Goal: Task Accomplishment & Management: Complete application form

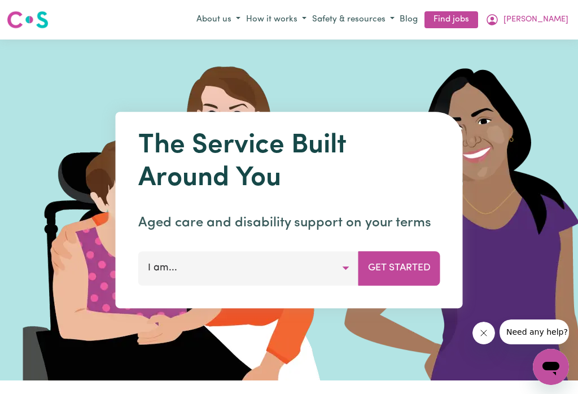
click at [499, 18] on icon "My Account" at bounding box center [493, 20] width 14 height 14
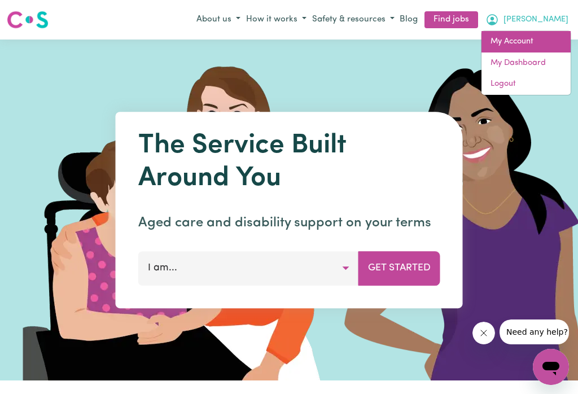
click at [525, 40] on link "My Account" at bounding box center [526, 41] width 89 height 21
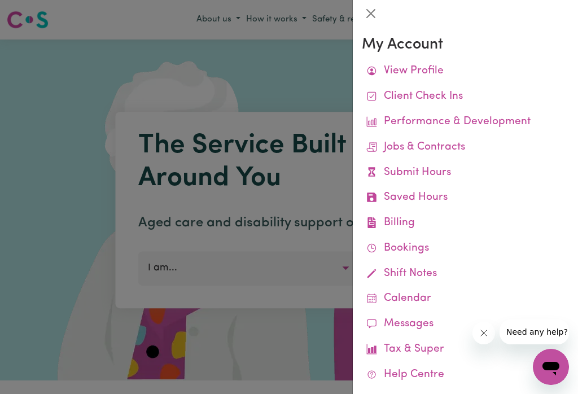
click at [435, 164] on link "Submit Hours" at bounding box center [465, 172] width 207 height 25
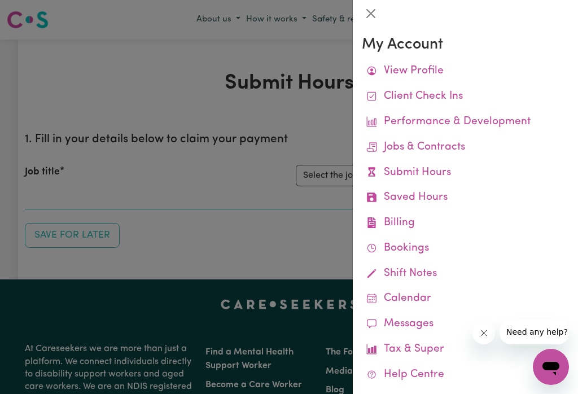
click at [374, 20] on button "Close" at bounding box center [371, 14] width 18 height 18
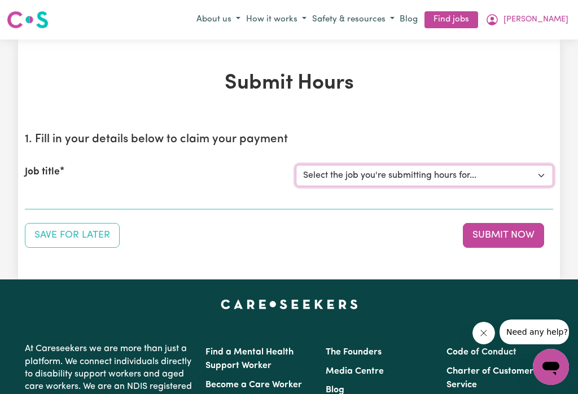
click at [535, 170] on select "Select the job you're submitting hours for... [[PERSON_NAME]] Careworker for [D…" at bounding box center [424, 175] width 257 height 21
select select "12760"
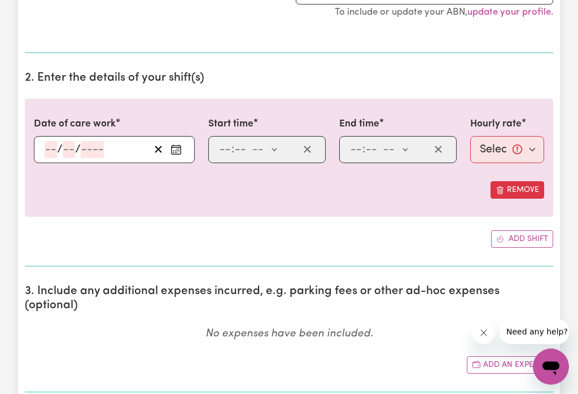
scroll to position [275, 0]
click at [174, 151] on circle "Enter the date of care work" at bounding box center [173, 150] width 1 height 1
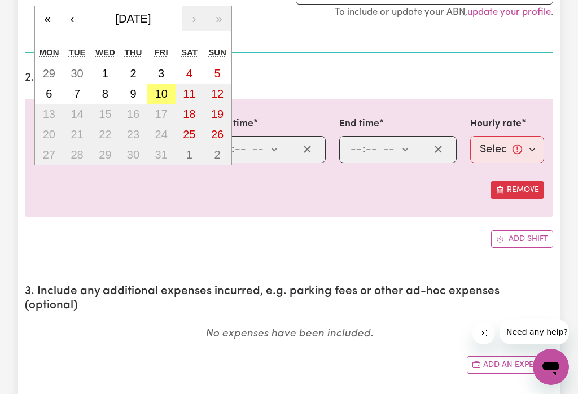
click at [158, 93] on abbr "10" at bounding box center [161, 94] width 12 height 12
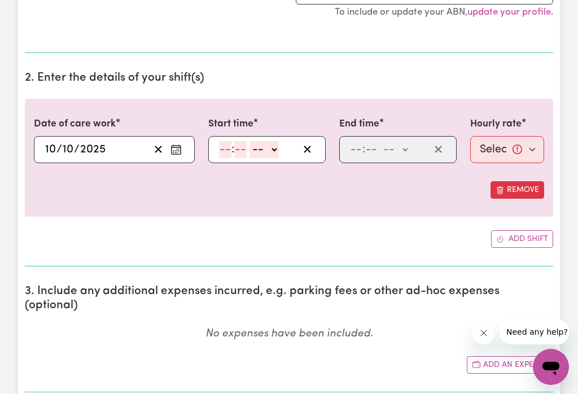
type input "[DATE]"
type input "10"
type input "2025"
click at [180, 151] on icon "Enter the date of care work" at bounding box center [176, 149] width 11 height 11
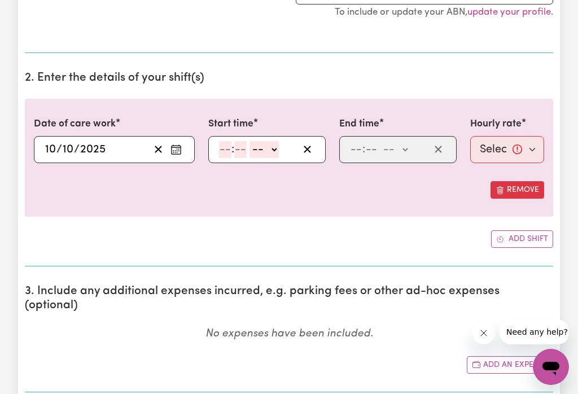
click at [300, 63] on section "2. Enter the details of your shift(s) Date of care work [DATE] [DATE] « ‹ [DATE…" at bounding box center [289, 164] width 529 height 204
click at [279, 147] on select "-- am pm" at bounding box center [264, 149] width 29 height 17
select select "am"
click at [224, 149] on input "number" at bounding box center [225, 149] width 12 height 17
type input "9"
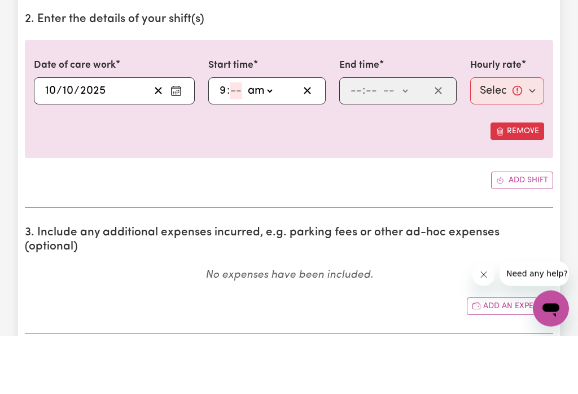
type input "1"
type input "09:10"
type input "10"
click at [410, 141] on select "-- am pm" at bounding box center [395, 149] width 29 height 17
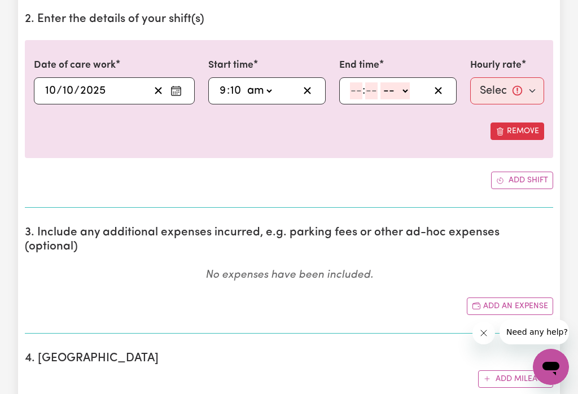
select select "am"
click at [352, 86] on input "number" at bounding box center [356, 90] width 12 height 17
type input "10"
type input "10:01"
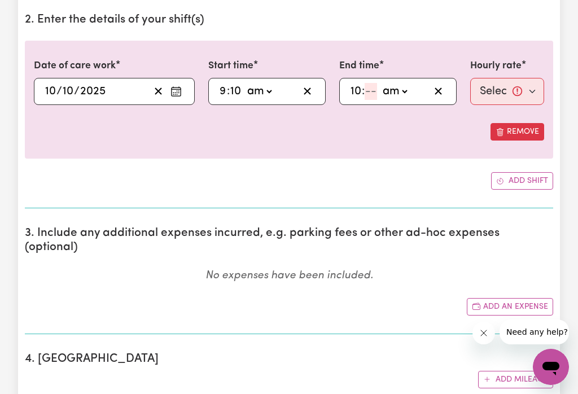
type input "1"
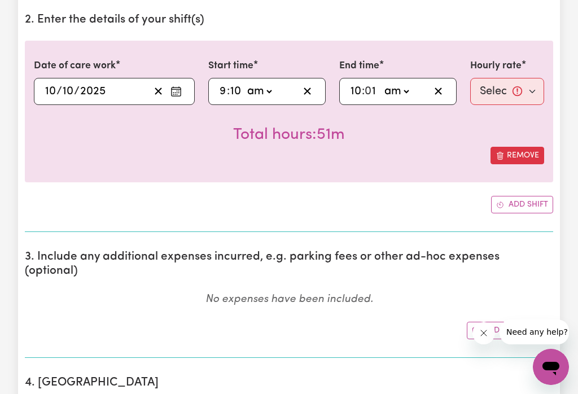
type input "10:10"
type input "10"
click at [517, 86] on select "Select rate... $74.28 (Weekday) $148.56 (Public Holiday)" at bounding box center [507, 91] width 74 height 27
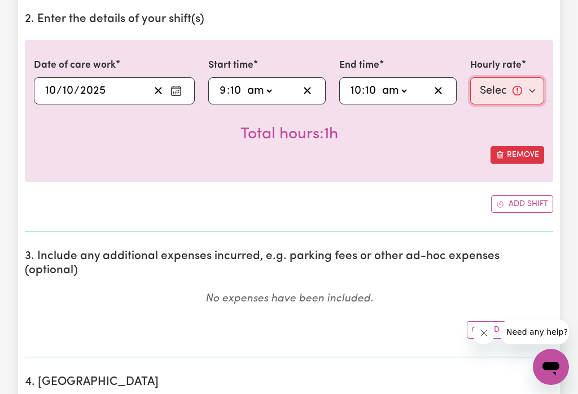
select select "74.28-Weekday"
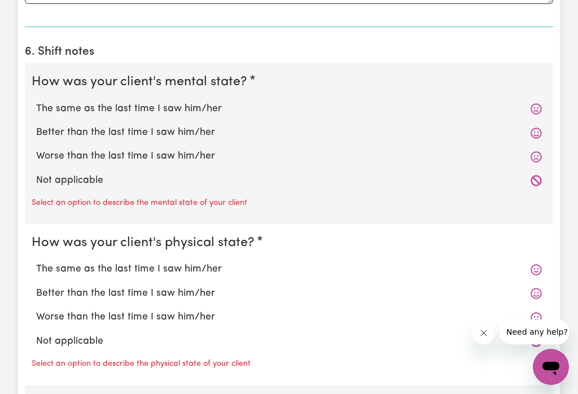
click at [194, 102] on label "The same as the last time I saw him/her" at bounding box center [289, 109] width 506 height 15
click at [36, 101] on input "The same as the last time I saw him/her" at bounding box center [36, 101] width 1 height 1
radio input "true"
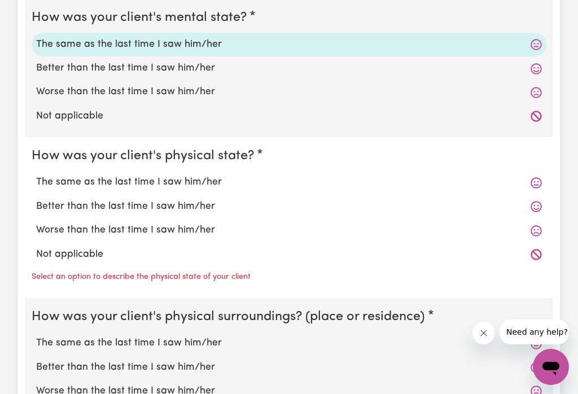
click at [178, 175] on label "The same as the last time I saw him/her" at bounding box center [289, 182] width 506 height 15
click at [36, 174] on input "The same as the last time I saw him/her" at bounding box center [36, 174] width 1 height 1
radio input "true"
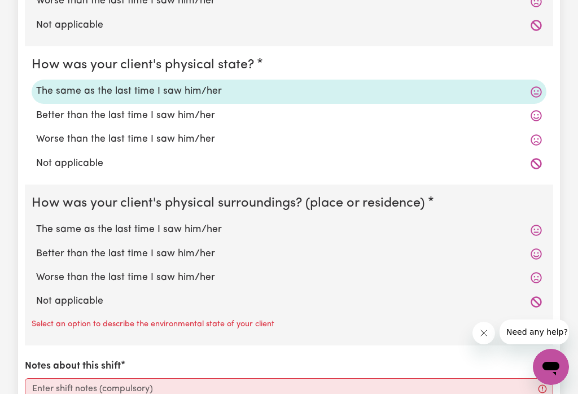
scroll to position [1042, 0]
click at [184, 222] on label "The same as the last time I saw him/her" at bounding box center [289, 229] width 506 height 15
click at [36, 221] on input "The same as the last time I saw him/her" at bounding box center [36, 221] width 1 height 1
radio input "true"
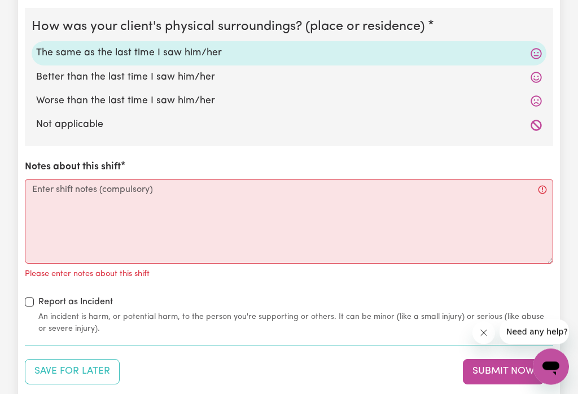
scroll to position [1215, 0]
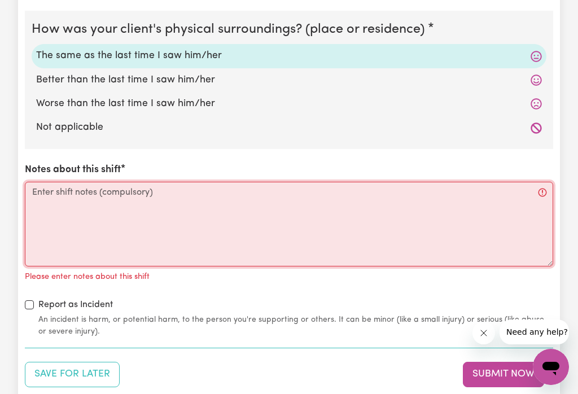
click at [82, 182] on textarea "Notes about this shift" at bounding box center [289, 224] width 529 height 85
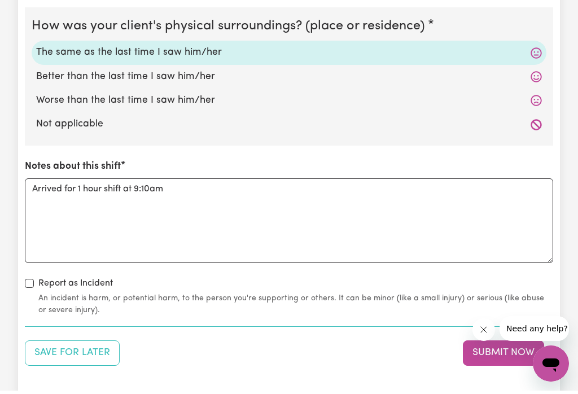
scroll to position [1219, 0]
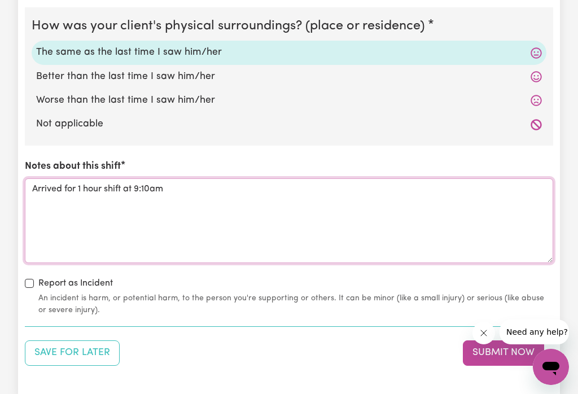
click at [185, 179] on textarea "Arrived for 1 hour shift at 9:10am" at bounding box center [289, 220] width 529 height 85
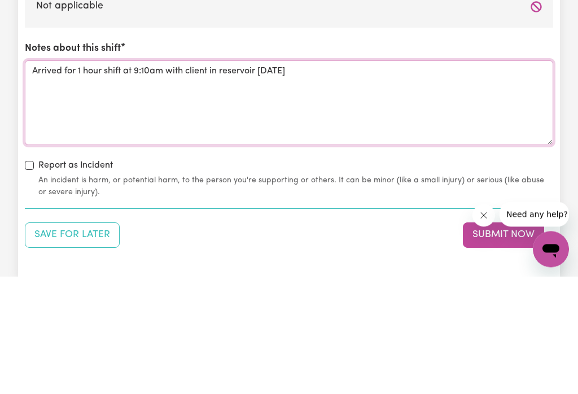
click at [278, 178] on textarea "Arrived for 1 hour shift at 9:10am with client in reservoir [DATE]" at bounding box center [289, 220] width 529 height 85
click at [369, 178] on textarea "Arrived for 1 hour shift at 9:10am with client in reservoir on [DATE]" at bounding box center [289, 220] width 529 height 85
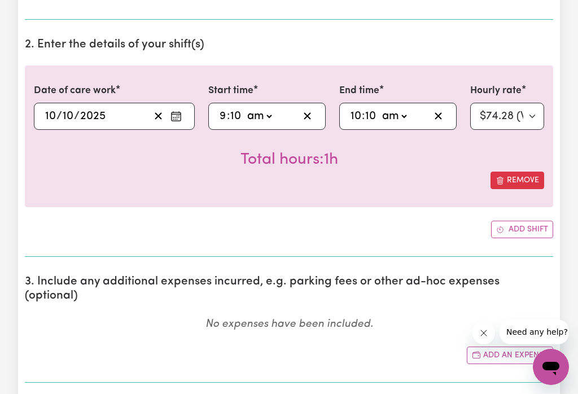
scroll to position [1471, 0]
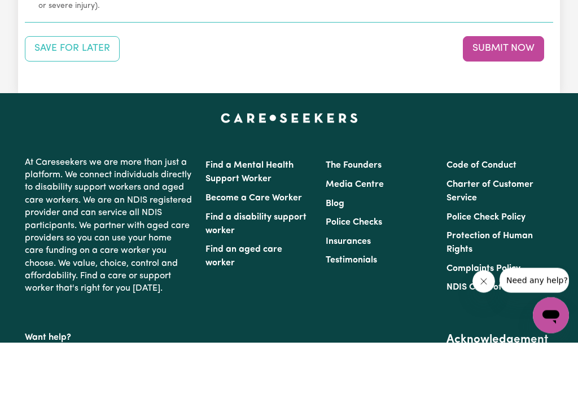
type textarea "Arrived for 1 hour shift at 9:10am with client in reservoir on [DATE], client l…"
click at [492, 88] on button "Submit Now" at bounding box center [503, 100] width 81 height 25
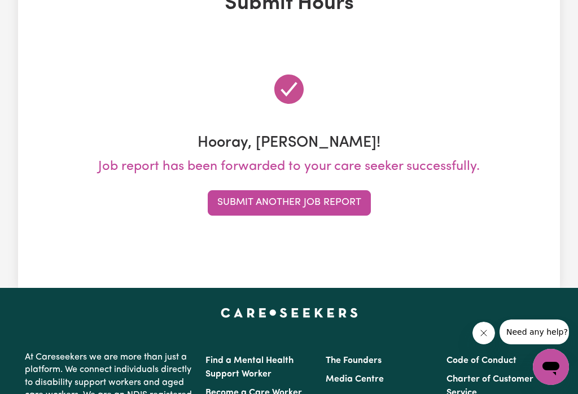
scroll to position [0, 0]
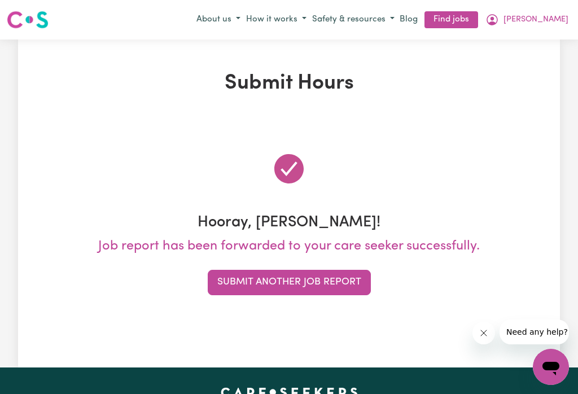
click at [285, 287] on button "Submit Another Job Report" at bounding box center [289, 282] width 163 height 25
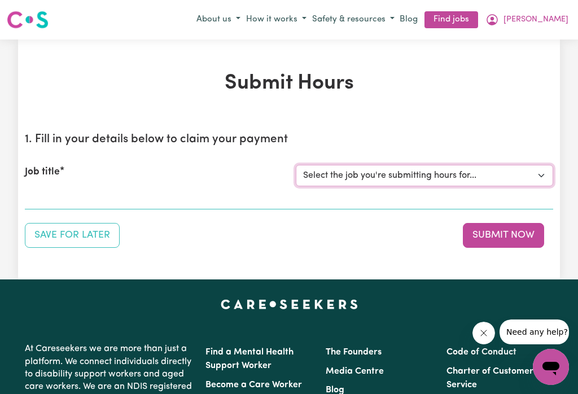
click at [538, 174] on select "Select the job you're submitting hours for... [[PERSON_NAME]] Careworker for [D…" at bounding box center [424, 175] width 257 height 21
select select "12584"
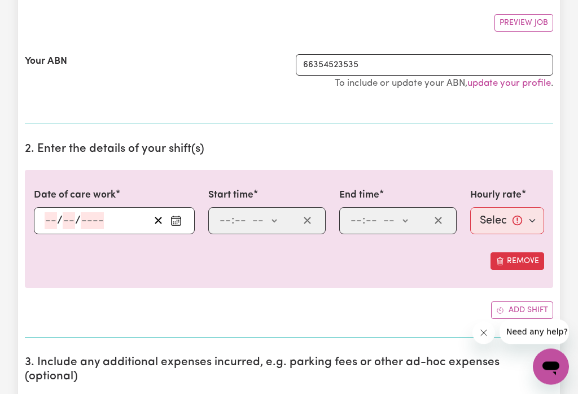
scroll to position [204, 0]
click at [185, 224] on button "Enter the date of care work" at bounding box center [176, 220] width 18 height 17
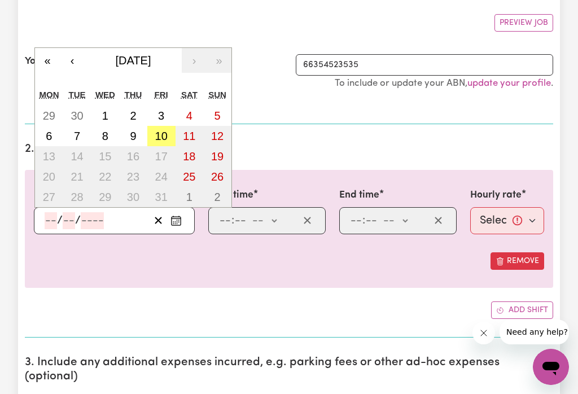
click at [155, 138] on abbr "10" at bounding box center [161, 136] width 12 height 12
type input "[DATE]"
type input "10"
type input "2025"
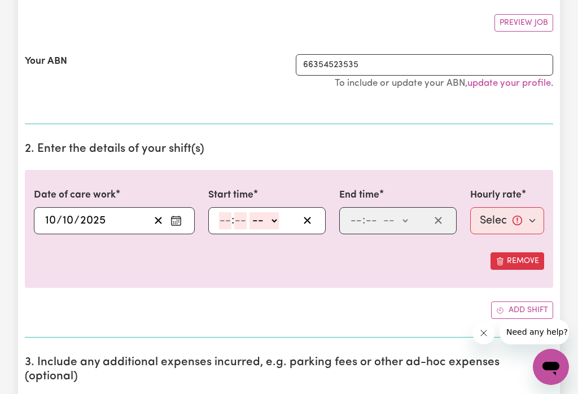
click at [276, 223] on select "-- am pm" at bounding box center [264, 220] width 29 height 17
select select "am"
click at [222, 223] on input "number" at bounding box center [225, 220] width 12 height 17
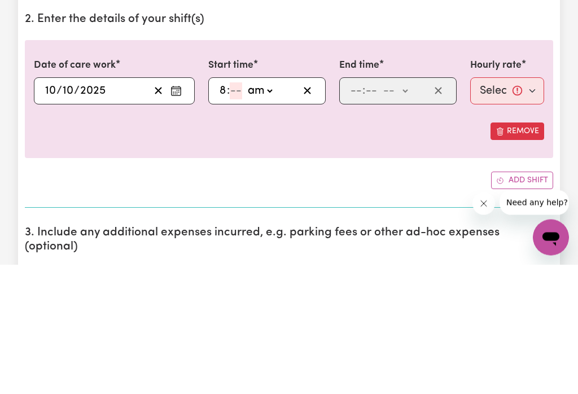
type input "8"
type input "0"
type input "08:00"
type input "0"
click at [410, 212] on select "-- am pm" at bounding box center [395, 220] width 29 height 17
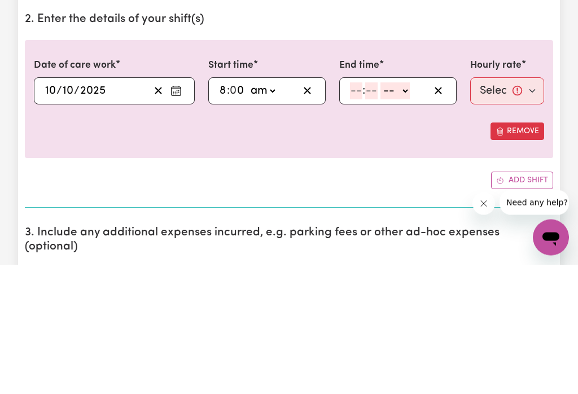
scroll to position [334, 0]
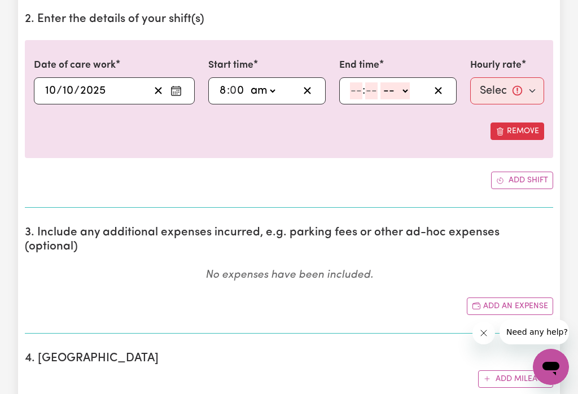
select select "am"
click at [356, 90] on input "number" at bounding box center [356, 90] width 12 height 17
type input "9"
type input "09:00"
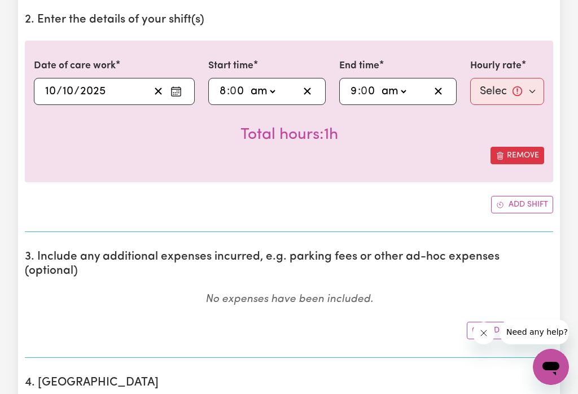
type input "0"
click at [519, 92] on select "Select rate... $52.87 (Weekday) $74.28 ([DATE]) $85.00 (Public Holiday) $105.00…" at bounding box center [507, 91] width 74 height 27
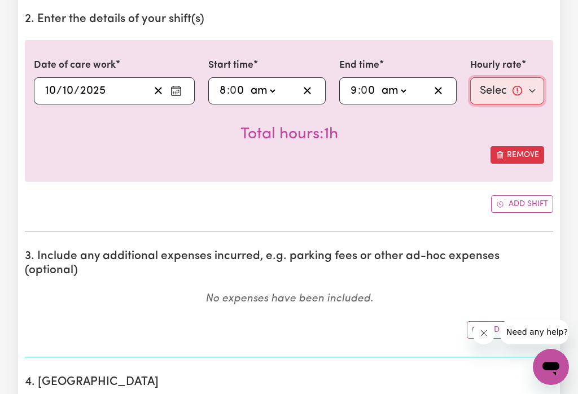
select select "52.87-Weekday"
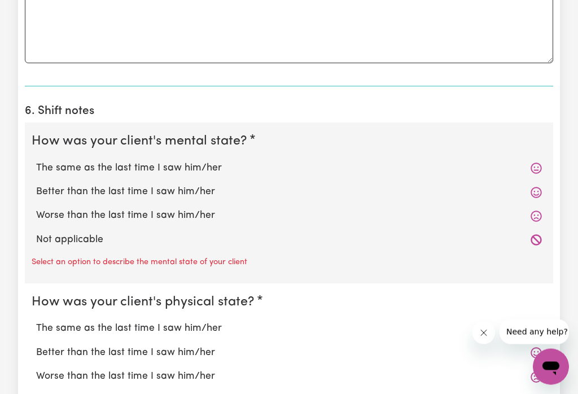
scroll to position [827, 0]
click at [194, 208] on label "Worse than the last time I saw him/her" at bounding box center [289, 215] width 506 height 15
click at [36, 208] on input "Worse than the last time I saw him/her" at bounding box center [36, 208] width 1 height 1
radio input "true"
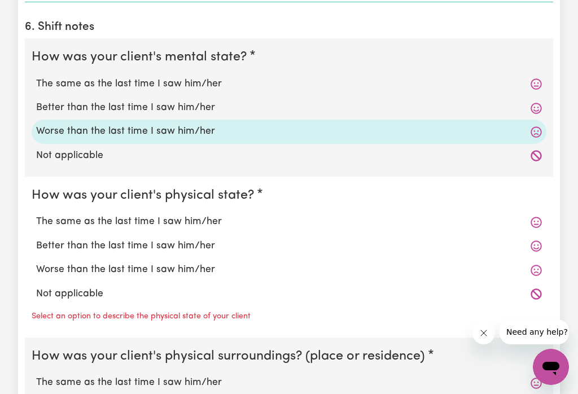
click at [193, 263] on label "Worse than the last time I saw him/her" at bounding box center [289, 270] width 506 height 15
click at [36, 262] on input "Worse than the last time I saw him/her" at bounding box center [36, 262] width 1 height 1
radio input "true"
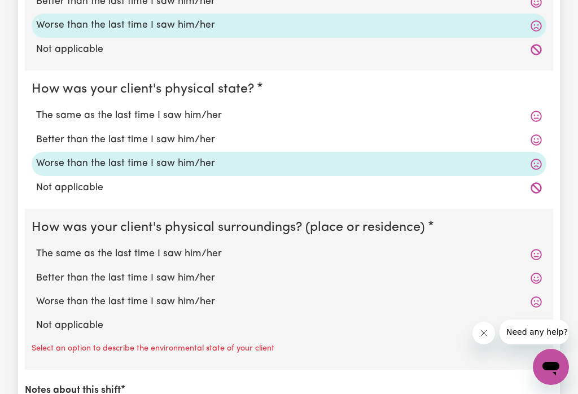
click at [169, 295] on label "Worse than the last time I saw him/her" at bounding box center [289, 302] width 506 height 15
click at [36, 294] on input "Worse than the last time I saw him/her" at bounding box center [36, 294] width 1 height 1
radio input "true"
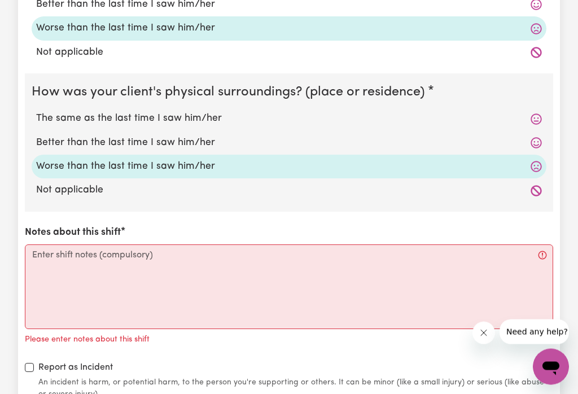
scroll to position [1153, 0]
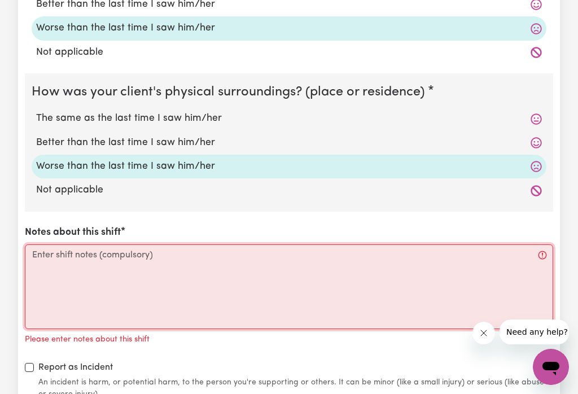
click at [80, 251] on textarea "Notes about this shift" at bounding box center [289, 287] width 529 height 85
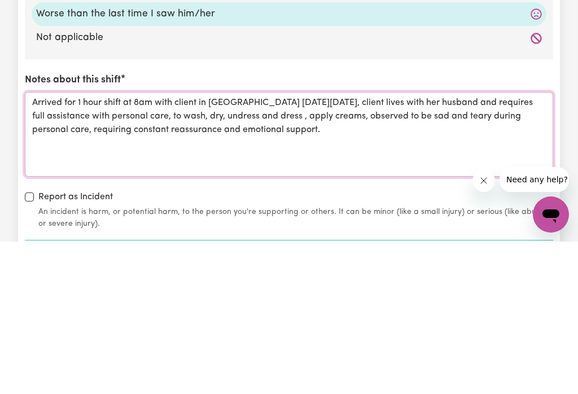
click at [407, 245] on textarea "Arrived for 1 hour shift at 8am with client in [GEOGRAPHIC_DATA] [DATE][DATE], …" at bounding box center [289, 287] width 529 height 85
click at [521, 245] on textarea "Arrived for 1 hour shift at 8am with client in [GEOGRAPHIC_DATA] [DATE][DATE], …" at bounding box center [289, 287] width 529 height 85
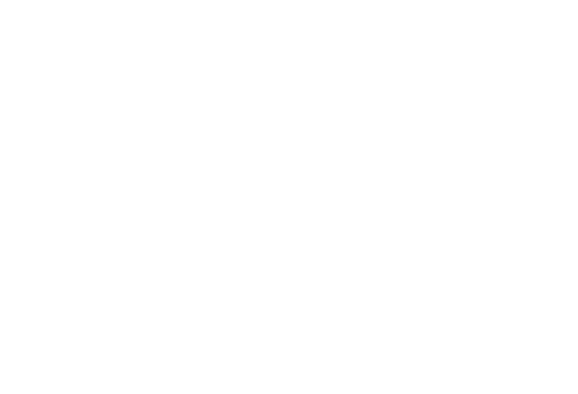
scroll to position [77, 0]
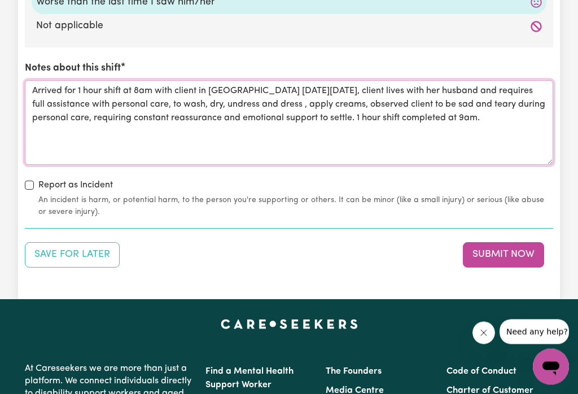
type textarea "Arrived for 1 hour shift at 8am with client in [GEOGRAPHIC_DATA] [DATE][DATE], …"
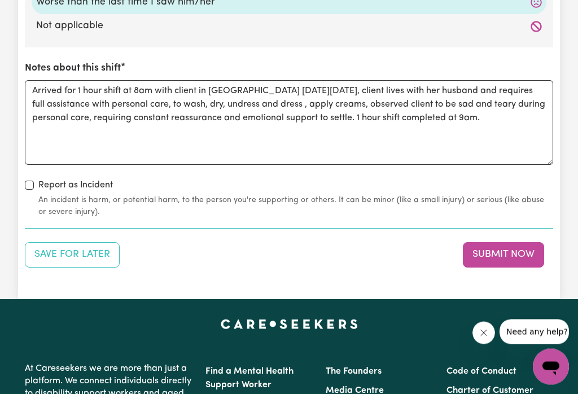
click at [494, 243] on button "Submit Now" at bounding box center [503, 255] width 81 height 25
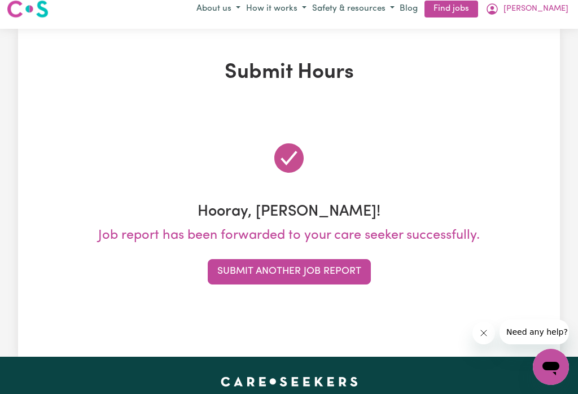
scroll to position [0, 0]
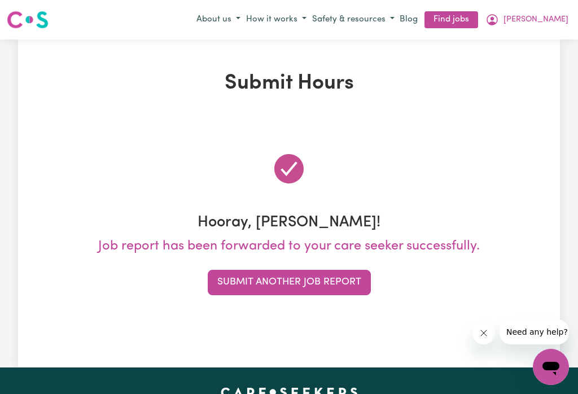
click at [317, 278] on button "Submit Another Job Report" at bounding box center [289, 282] width 163 height 25
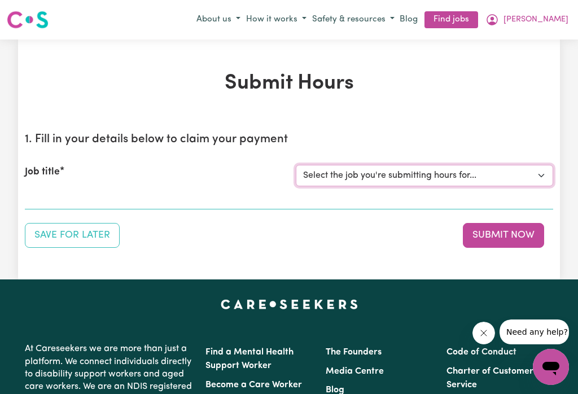
click at [535, 176] on select "Select the job you're submitting hours for... [[PERSON_NAME]] Careworker for [D…" at bounding box center [424, 175] width 257 height 21
select select "9780"
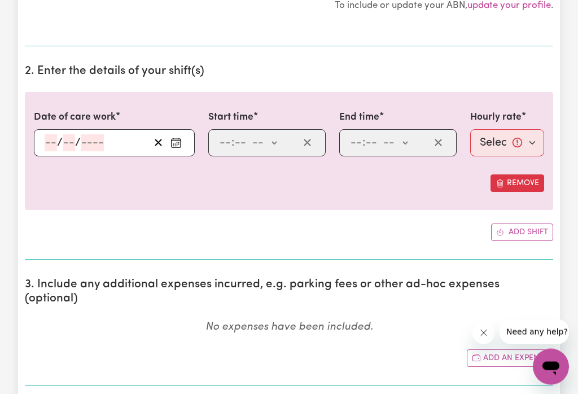
click at [177, 149] on button "Enter the date of care work" at bounding box center [176, 143] width 18 height 17
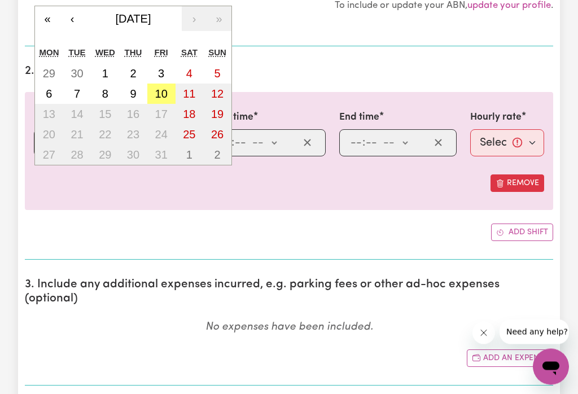
scroll to position [282, 0]
click at [163, 89] on abbr "10" at bounding box center [161, 94] width 12 height 12
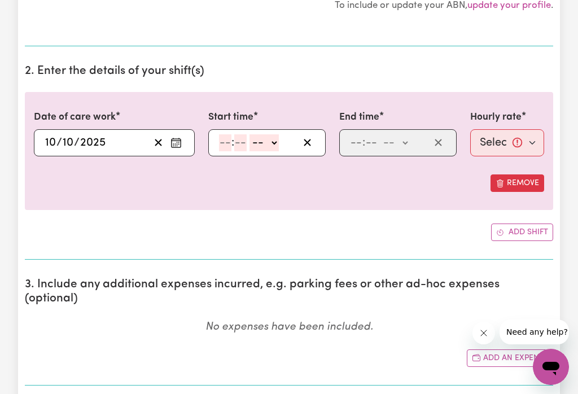
type input "[DATE]"
type input "10"
type input "2025"
click at [279, 142] on select "-- am pm" at bounding box center [264, 142] width 29 height 17
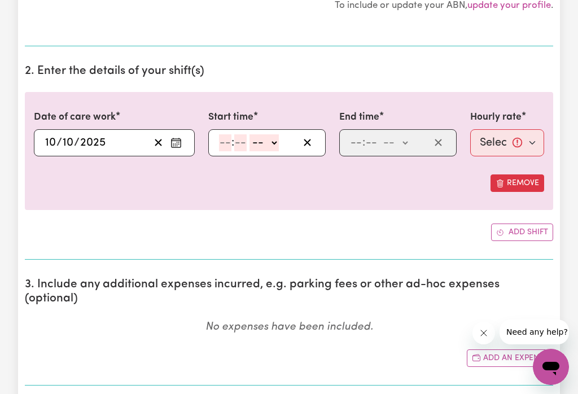
select select "pm"
click at [225, 143] on input "number" at bounding box center [225, 142] width 12 height 17
type input "11"
type input "23:05"
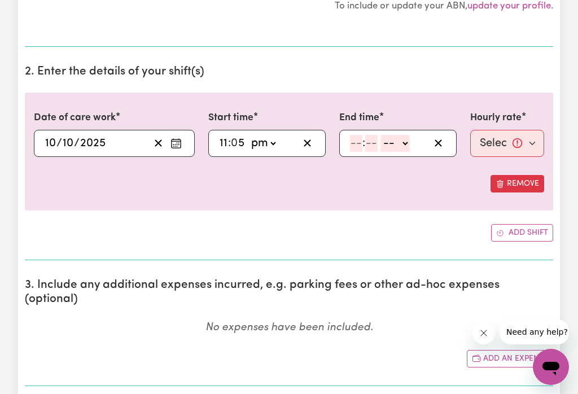
type input "5"
click at [224, 139] on input "11" at bounding box center [223, 143] width 9 height 17
type input "1"
type input "13:05"
type input "1"
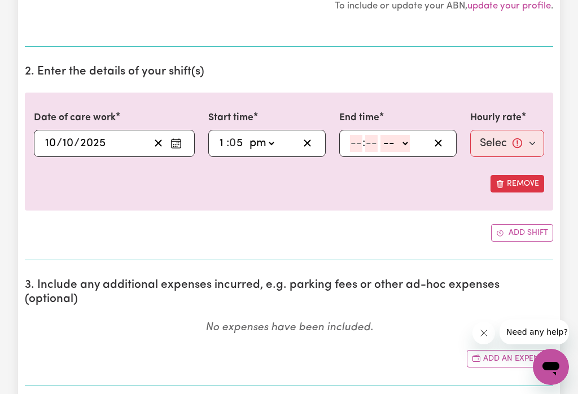
click at [241, 139] on input "5" at bounding box center [237, 143] width 14 height 17
type input "13:01"
type input "15"
type input "13:15"
type input "15"
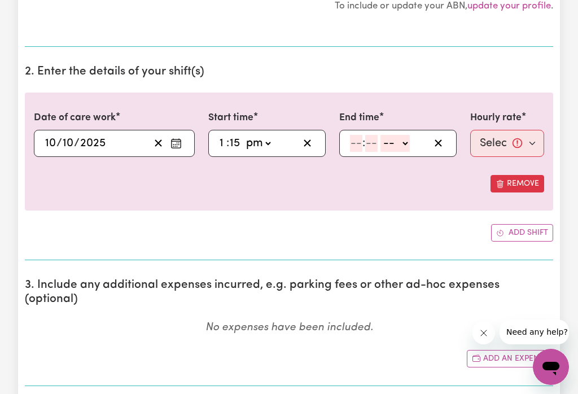
click at [220, 138] on input "1" at bounding box center [222, 143] width 7 height 17
type input "11"
type input "23:15"
click at [408, 142] on select "-- am pm" at bounding box center [395, 143] width 29 height 17
click at [276, 142] on div "23:15 11 : 15 am pm" at bounding box center [258, 143] width 81 height 17
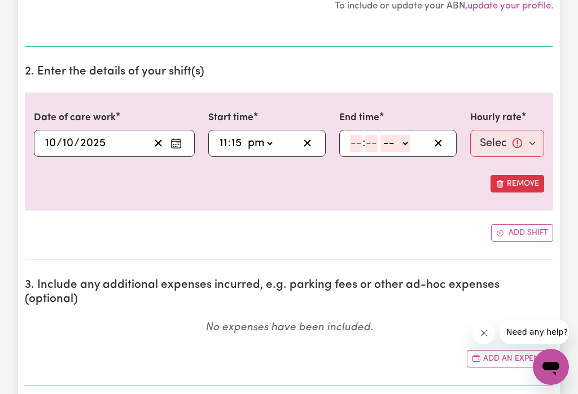
click at [281, 144] on div "23:15 11 : 15 am pm" at bounding box center [258, 143] width 81 height 17
click at [304, 144] on icon "button" at bounding box center [307, 143] width 11 height 11
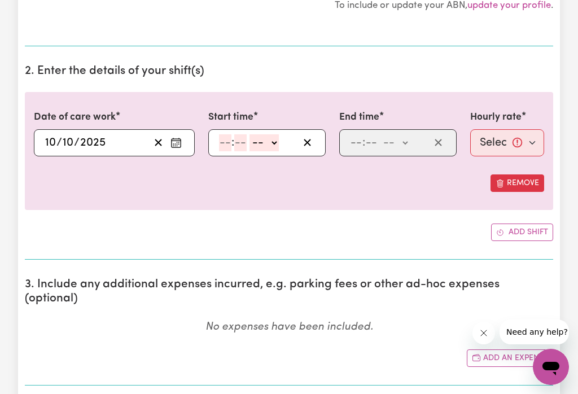
click at [228, 137] on input "number" at bounding box center [225, 142] width 12 height 17
click at [279, 145] on select "-- am pm" at bounding box center [264, 143] width 29 height 17
select select "am"
click at [226, 138] on input "number" at bounding box center [225, 142] width 12 height 17
type input "11"
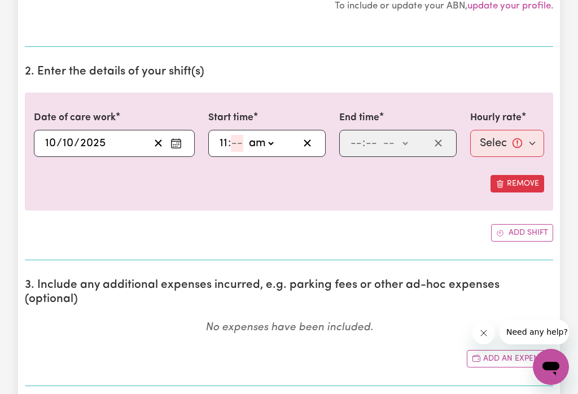
type input "1"
type input "11:01"
type input "15"
type input "11:15"
type input "15"
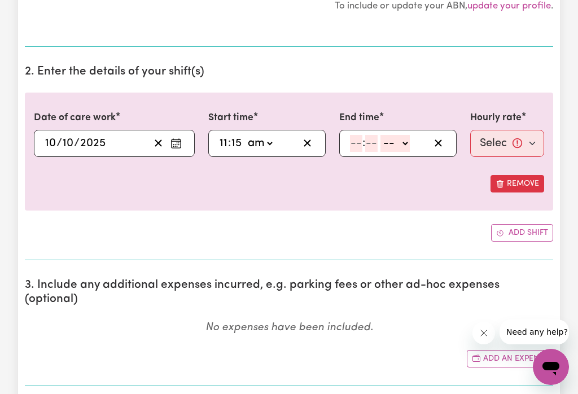
click at [410, 138] on select "-- am pm" at bounding box center [395, 143] width 29 height 17
select select "pm"
click at [355, 143] on input "number" at bounding box center [356, 142] width 12 height 17
type input "1"
click at [371, 141] on input "number" at bounding box center [366, 143] width 12 height 17
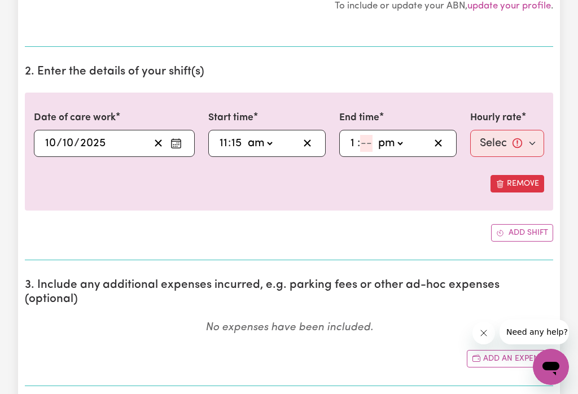
type input "13:01"
type input "1"
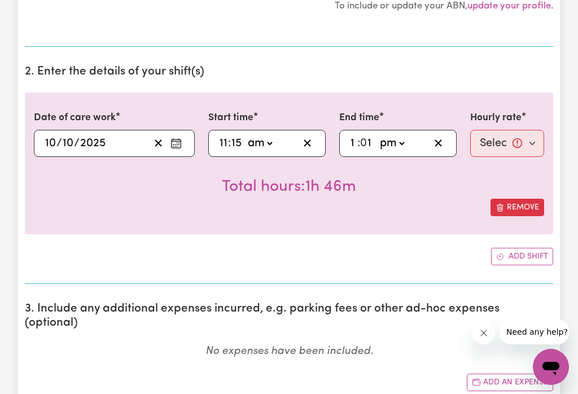
type input "13:15"
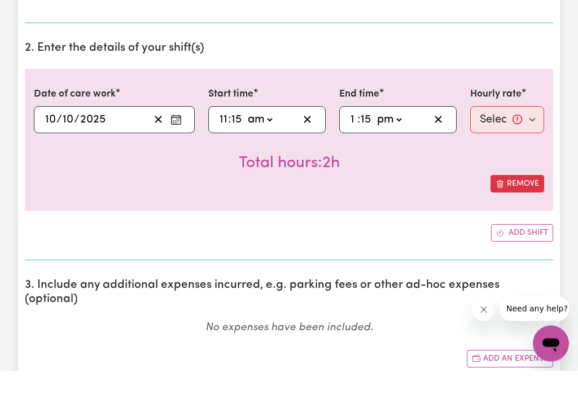
type input "15"
click at [526, 130] on select "Select rate... $52.87 (Weekday) $67.63 ([DATE]) $67.63 ([DATE]) $105.75 (Public…" at bounding box center [507, 143] width 74 height 27
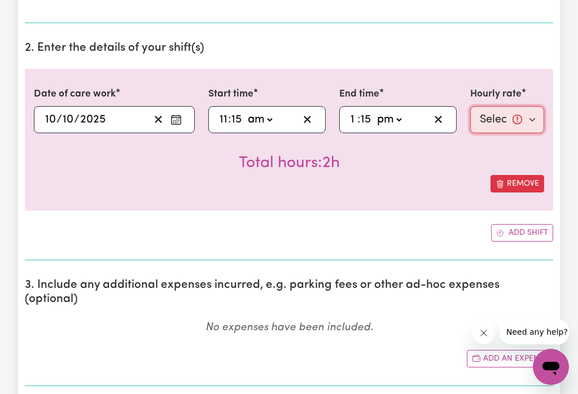
select select "52.87-Weekday"
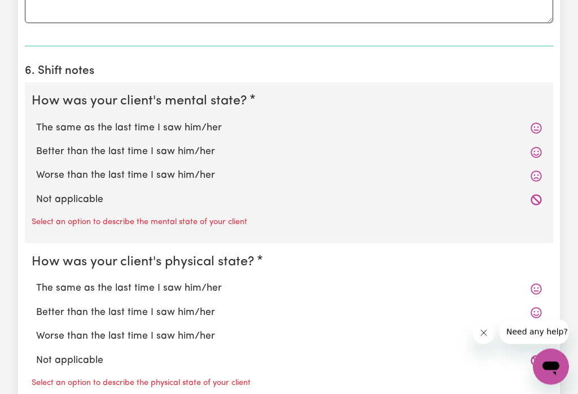
scroll to position [867, 0]
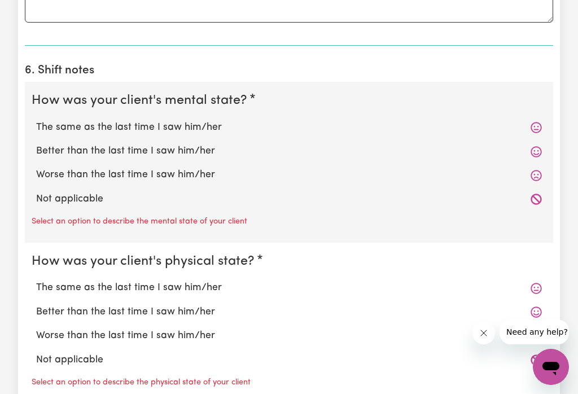
click at [202, 120] on label "The same as the last time I saw him/her" at bounding box center [289, 127] width 506 height 15
click at [36, 120] on input "The same as the last time I saw him/her" at bounding box center [36, 120] width 1 height 1
radio input "true"
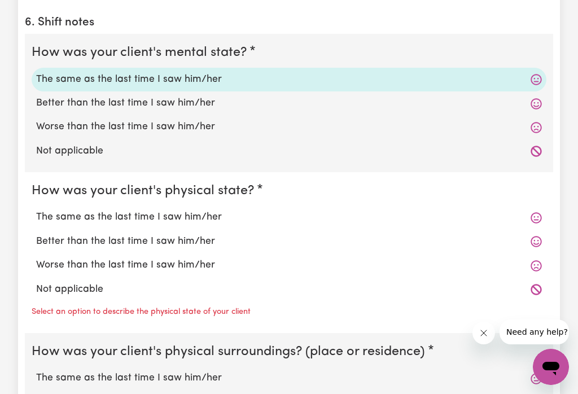
click at [189, 210] on label "The same as the last time I saw him/her" at bounding box center [289, 217] width 506 height 15
click at [36, 209] on input "The same as the last time I saw him/her" at bounding box center [36, 209] width 1 height 1
radio input "true"
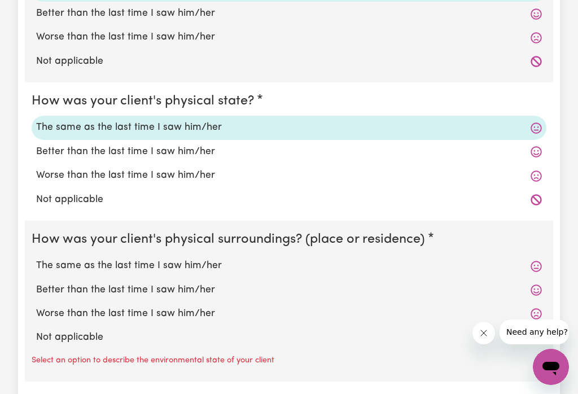
scroll to position [1015, 0]
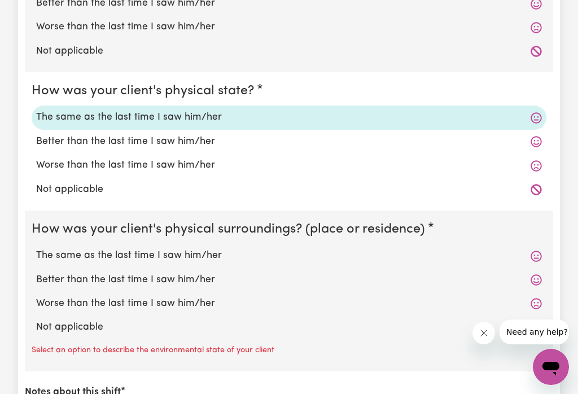
click at [195, 248] on label "The same as the last time I saw him/her" at bounding box center [289, 255] width 506 height 15
click at [36, 248] on input "The same as the last time I saw him/her" at bounding box center [36, 248] width 1 height 1
radio input "true"
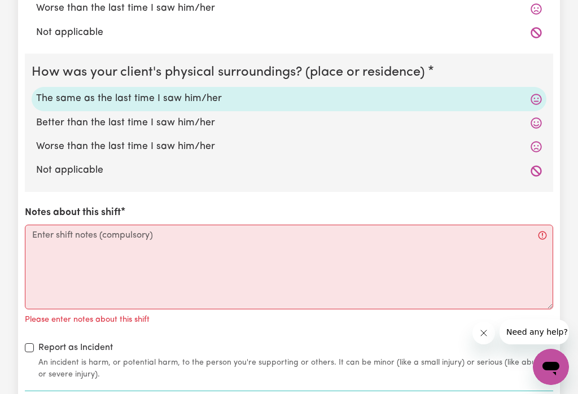
scroll to position [1177, 0]
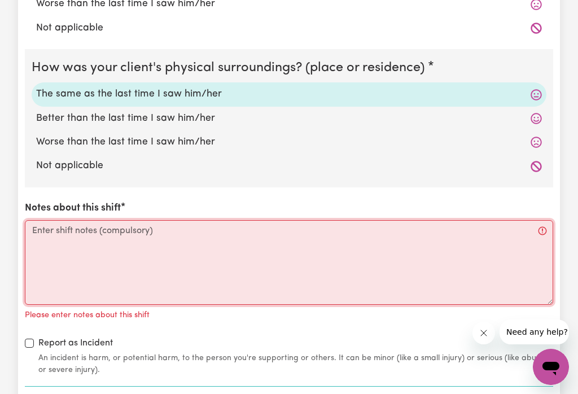
click at [129, 224] on textarea "Notes about this shift" at bounding box center [289, 262] width 529 height 85
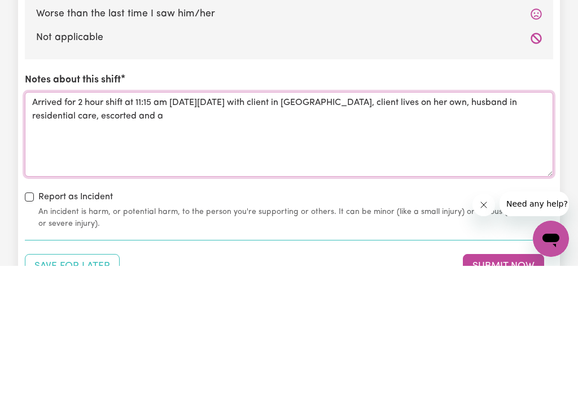
click at [98, 220] on textarea "Arrived for 2 hour shift at 11:15 am [DATE][DATE] with client in [GEOGRAPHIC_DA…" at bounding box center [289, 262] width 529 height 85
click at [216, 220] on textarea "Arrived for 2 hour shift at 11:15 am [DATE][DATE] with client in [GEOGRAPHIC_DA…" at bounding box center [289, 262] width 529 height 85
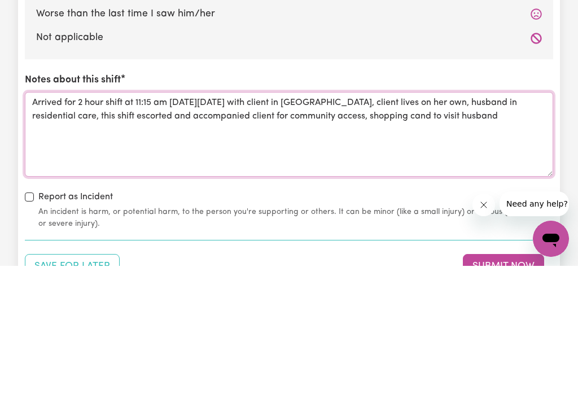
click at [429, 220] on textarea "Arrived for 2 hour shift at 11:15 am [DATE][DATE] with client in [GEOGRAPHIC_DA…" at bounding box center [289, 262] width 529 height 85
click at [502, 220] on textarea "Arrived for 2 hour shift at 11:15 am [DATE][DATE] with client in [GEOGRAPHIC_DA…" at bounding box center [289, 262] width 529 height 85
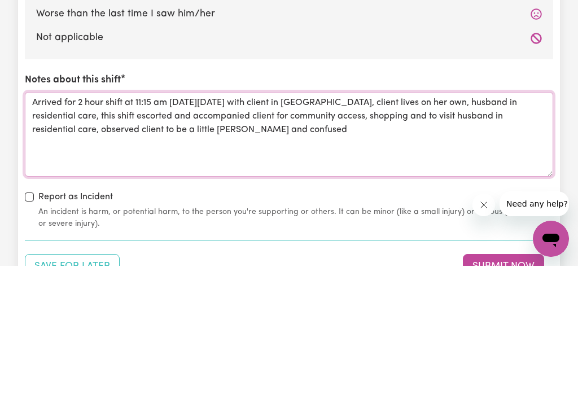
click at [334, 220] on textarea "Arrived for 2 hour shift at 11:15 am [DATE][DATE] with client in [GEOGRAPHIC_DA…" at bounding box center [289, 262] width 529 height 85
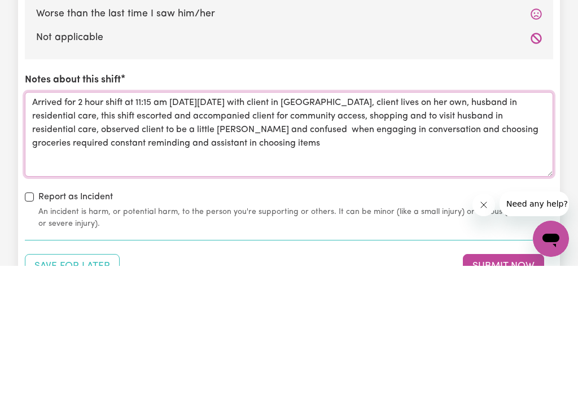
click at [540, 220] on textarea "Arrived for 2 hour shift at 11:15 am [DATE][DATE] with client in [GEOGRAPHIC_DA…" at bounding box center [289, 262] width 529 height 85
click at [202, 220] on textarea "Arrived for 2 hour shift at 11:15 am [DATE][DATE] with client in [GEOGRAPHIC_DA…" at bounding box center [289, 262] width 529 height 85
click at [303, 220] on textarea "Arrived for 2 hour shift at 11:15 am [DATE][DATE] with client in [GEOGRAPHIC_DA…" at bounding box center [289, 262] width 529 height 85
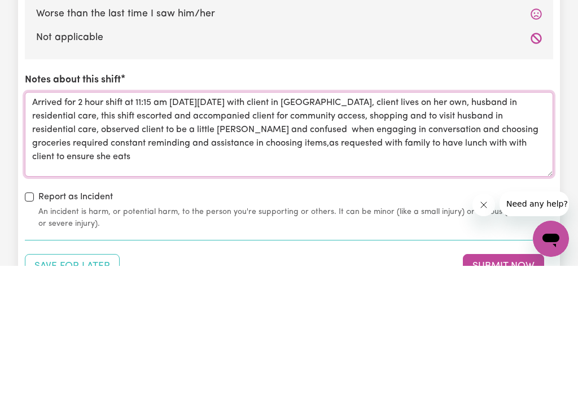
click at [288, 220] on textarea "Arrived for 2 hour shift at 11:15 am [DATE][DATE] with client in [GEOGRAPHIC_DA…" at bounding box center [289, 262] width 529 height 85
click at [488, 220] on textarea "Arrived for 2 hour shift at 11:15 am [DATE][DATE] with client in [GEOGRAPHIC_DA…" at bounding box center [289, 262] width 529 height 85
click at [85, 220] on textarea "Arrived for 2 hour shift at 11:15 am [DATE][DATE] with client in [GEOGRAPHIC_DA…" at bounding box center [289, 262] width 529 height 85
click at [287, 220] on textarea "Arrived for 2 hour shift at 11:15 am [DATE][DATE] with client in [GEOGRAPHIC_DA…" at bounding box center [289, 262] width 529 height 85
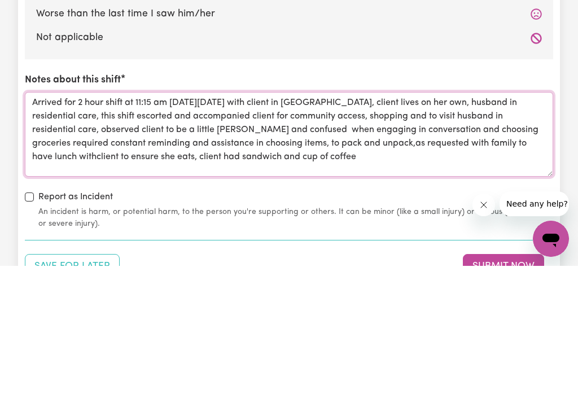
click at [75, 220] on textarea "Arrived for 2 hour shift at 11:15 am [DATE][DATE] with client in [GEOGRAPHIC_DA…" at bounding box center [289, 262] width 529 height 85
click at [318, 220] on textarea "Arrived for 2 hour shift at 11:15 am [DATE][DATE] with client in [GEOGRAPHIC_DA…" at bounding box center [289, 262] width 529 height 85
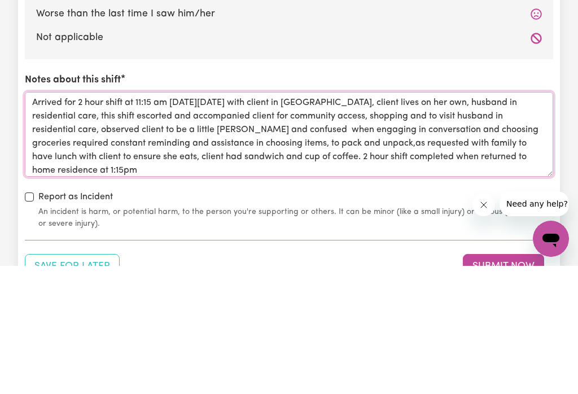
click at [484, 220] on textarea "Arrived for 2 hour shift at 11:15 am [DATE][DATE] with client in [GEOGRAPHIC_DA…" at bounding box center [289, 262] width 529 height 85
click at [124, 220] on textarea "Arrived for 2 hour shift at 11:15 am [DATE][DATE] with client in [GEOGRAPHIC_DA…" at bounding box center [289, 262] width 529 height 85
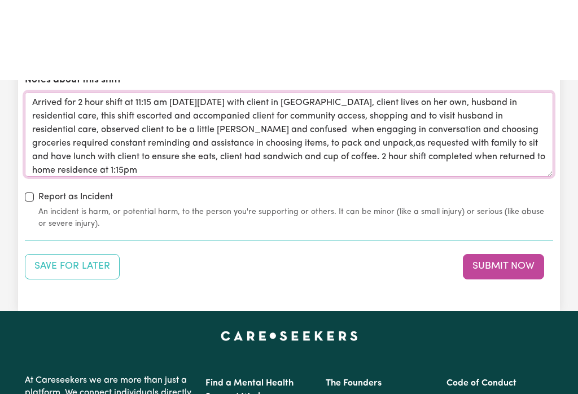
scroll to position [1390, 0]
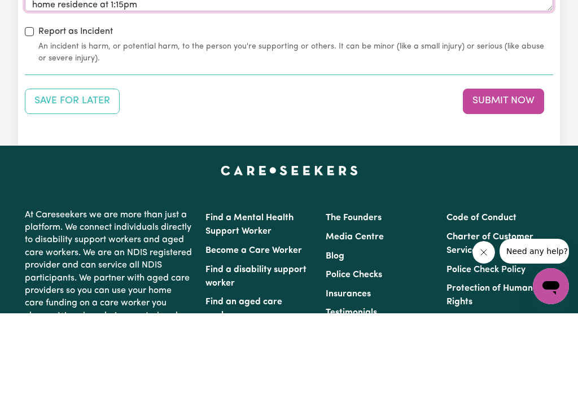
type textarea "Arrived for 2 hour shift at 11:15 am [DATE][DATE] with client in [GEOGRAPHIC_DA…"
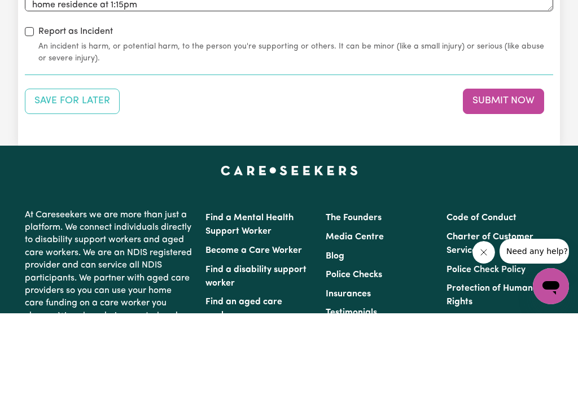
click at [492, 169] on button "Submit Now" at bounding box center [503, 181] width 81 height 25
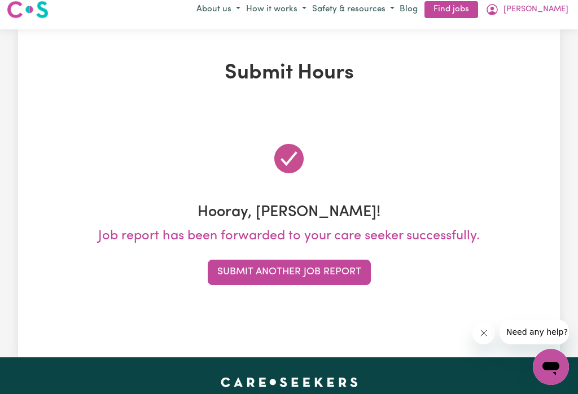
scroll to position [0, 0]
